Goal: Use online tool/utility: Utilize a website feature to perform a specific function

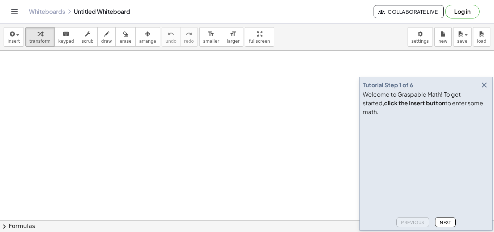
click at [483, 89] on icon "button" at bounding box center [484, 85] width 9 height 9
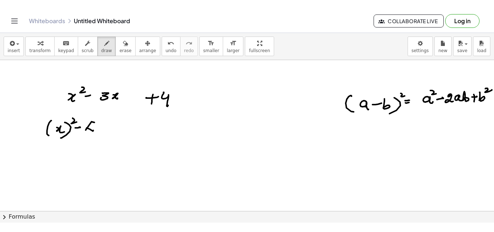
scroll to position [472, 0]
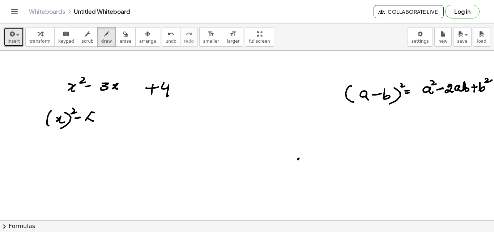
click at [12, 39] on span "insert" at bounding box center [14, 41] width 12 height 5
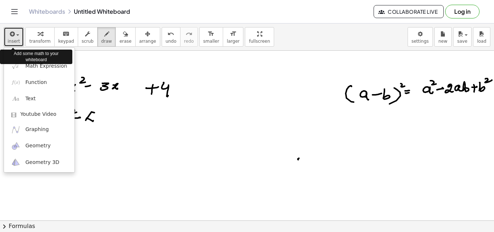
click at [17, 35] on span "button" at bounding box center [17, 34] width 3 height 1
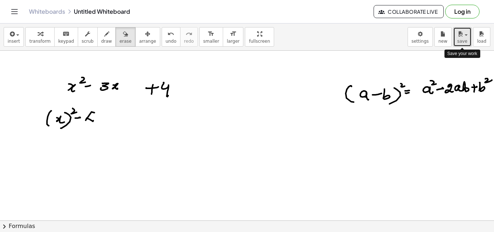
click at [463, 34] on span "button" at bounding box center [463, 34] width 1 height 5
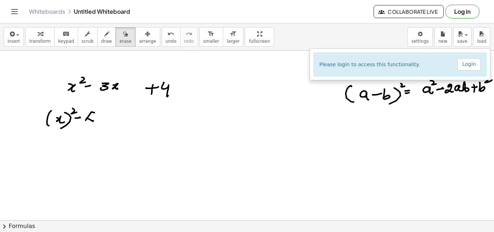
click at [335, 40] on div "insert select one: Math Expression Function Text Youtube Video Graphing Geometr…" at bounding box center [247, 36] width 494 height 27
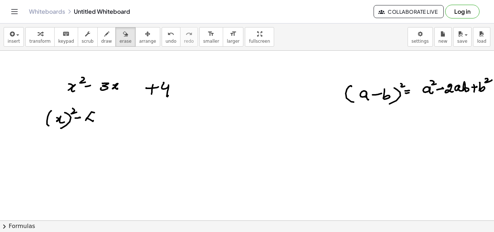
click at [17, 13] on icon "Toggle navigation" at bounding box center [14, 11] width 9 height 9
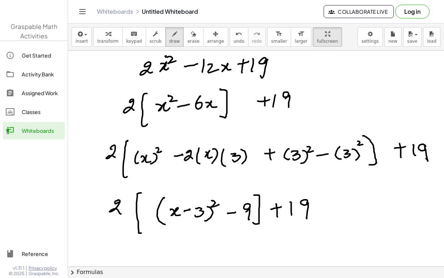
scroll to position [782, 6]
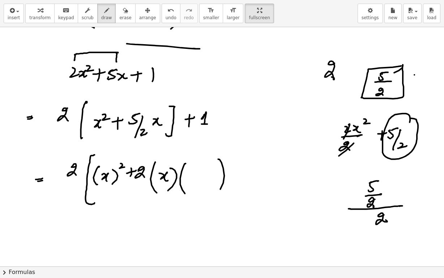
scroll to position [1086, 29]
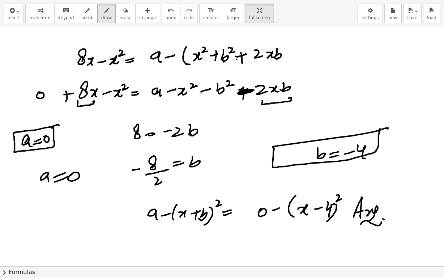
scroll to position [1908, 29]
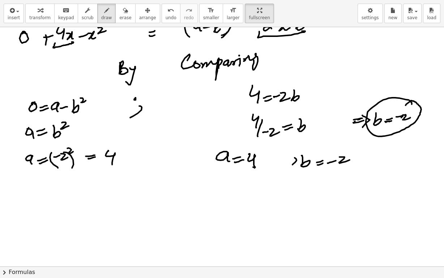
scroll to position [2499, 29]
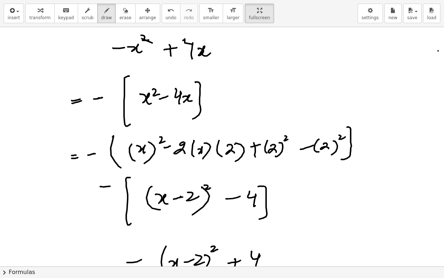
scroll to position [2785, 29]
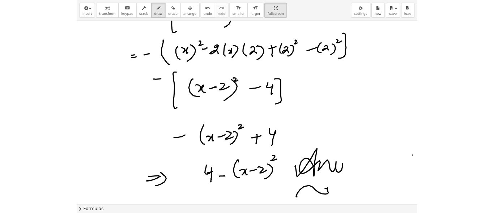
scroll to position [2849, 29]
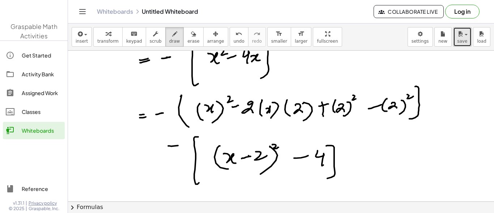
click at [464, 32] on span "button" at bounding box center [463, 34] width 1 height 5
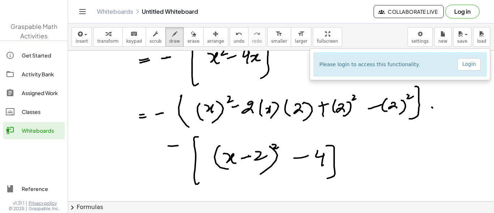
click at [85, 19] on div "Whiteboards Untitled Whiteboard Collaborate Live Log in" at bounding box center [281, 11] width 408 height 23
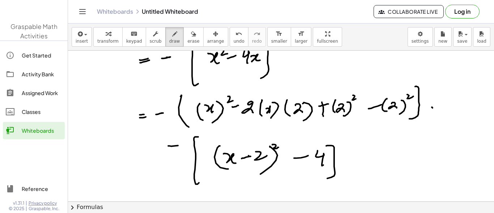
click at [81, 9] on icon "Toggle navigation" at bounding box center [82, 11] width 6 height 4
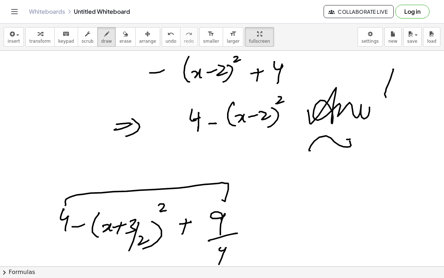
scroll to position [2998, 0]
